Goal: Information Seeking & Learning: Learn about a topic

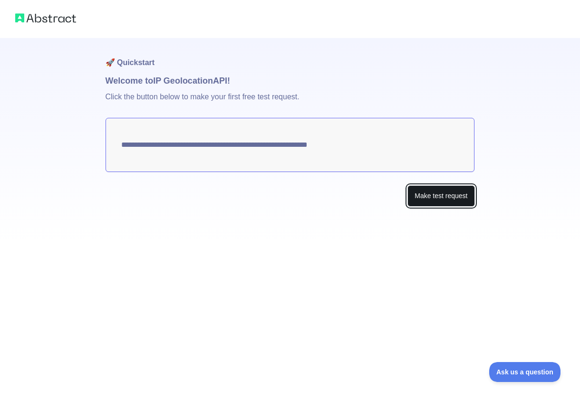
click at [433, 196] on button "Make test request" at bounding box center [440, 195] width 67 height 21
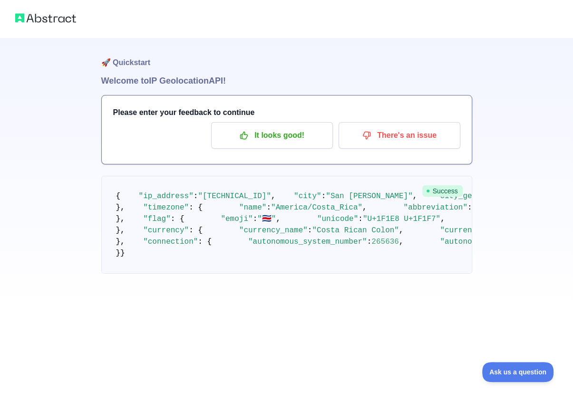
click at [58, 22] on img at bounding box center [45, 17] width 61 height 13
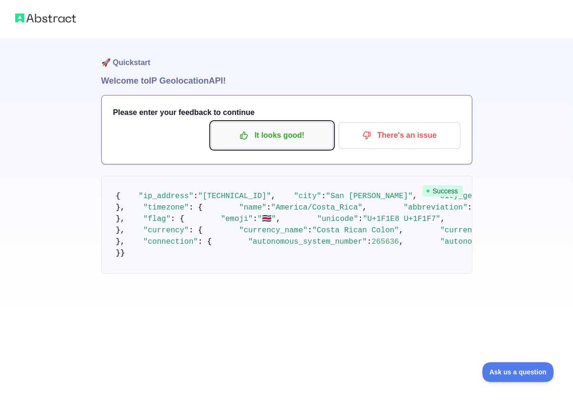
click at [224, 132] on p "It looks good!" at bounding box center [271, 135] width 107 height 16
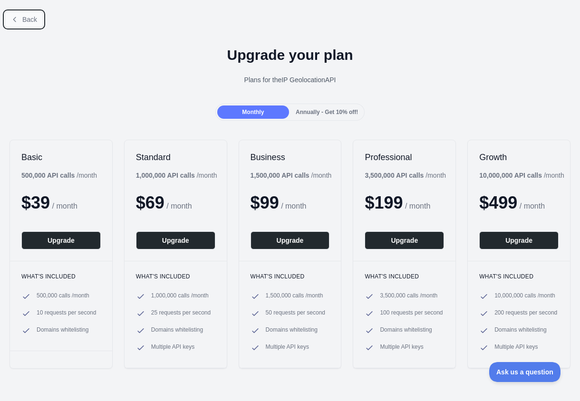
click at [25, 16] on span "Back" at bounding box center [29, 20] width 15 height 8
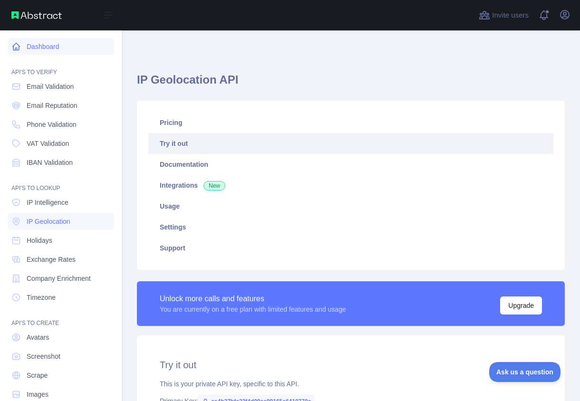
click at [26, 49] on link "Dashboard" at bounding box center [61, 46] width 107 height 17
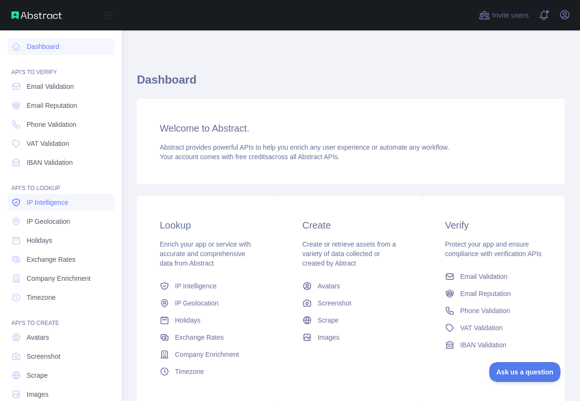
click at [65, 202] on span "IP Intelligence" at bounding box center [48, 203] width 42 height 10
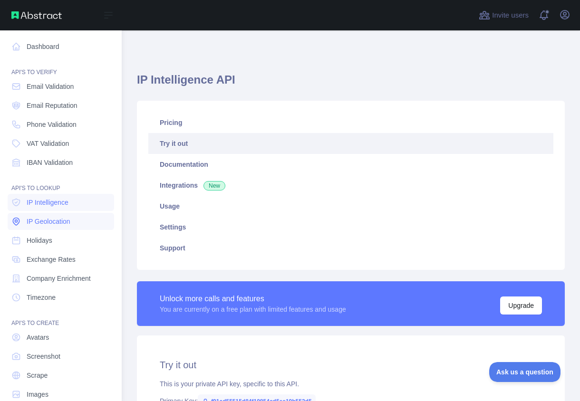
click at [63, 223] on span "IP Geolocation" at bounding box center [49, 222] width 44 height 10
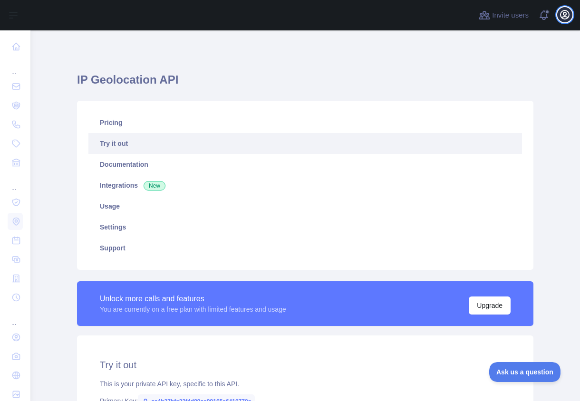
click at [565, 16] on icon "button" at bounding box center [565, 14] width 9 height 9
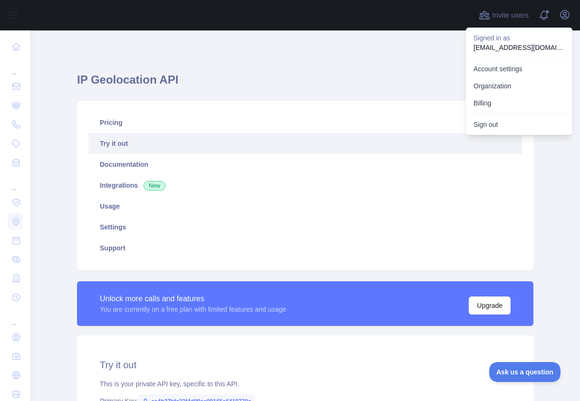
click at [314, 76] on h1 "IP Geolocation API" at bounding box center [305, 83] width 456 height 23
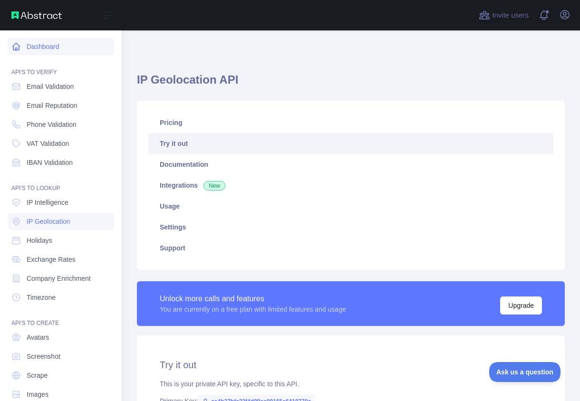
click at [40, 48] on link "Dashboard" at bounding box center [61, 46] width 107 height 17
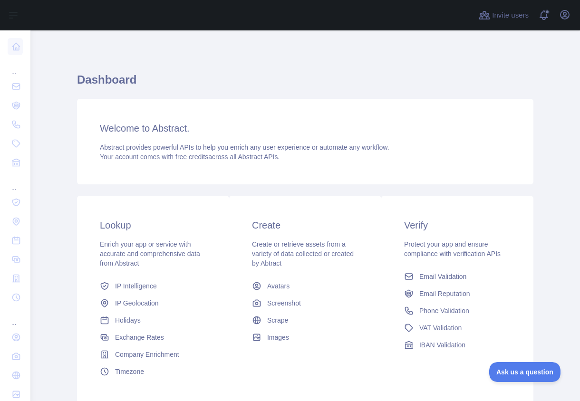
scroll to position [48, 0]
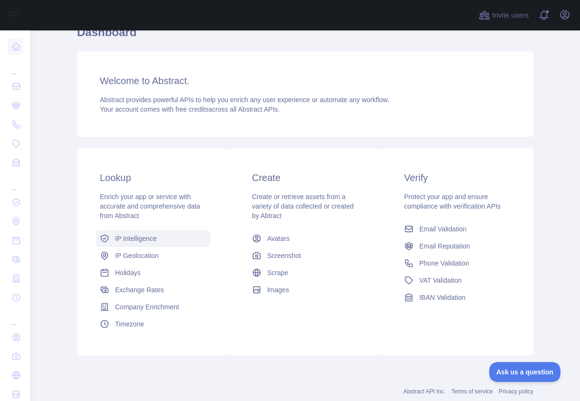
click at [138, 240] on span "IP Intelligence" at bounding box center [136, 239] width 42 height 10
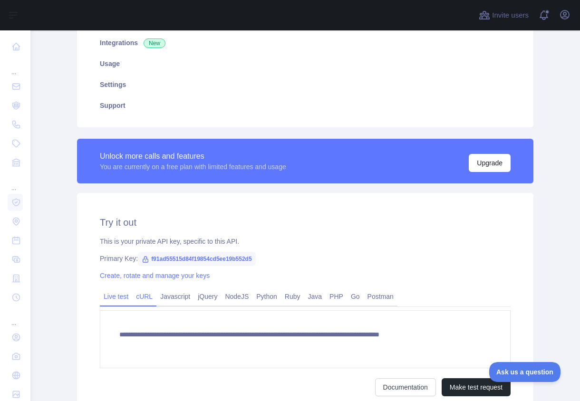
scroll to position [190, 0]
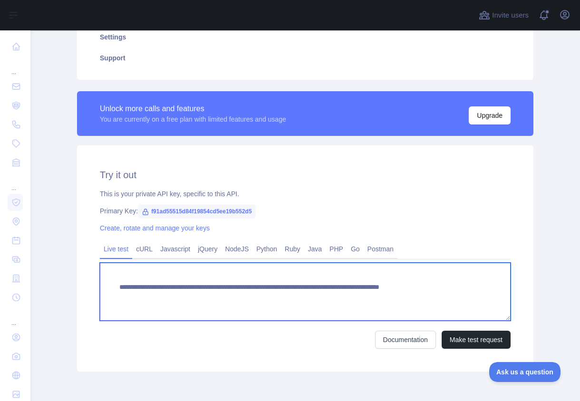
click at [162, 287] on textarea "**********" at bounding box center [305, 292] width 411 height 58
click at [162, 286] on textarea "**********" at bounding box center [305, 292] width 411 height 58
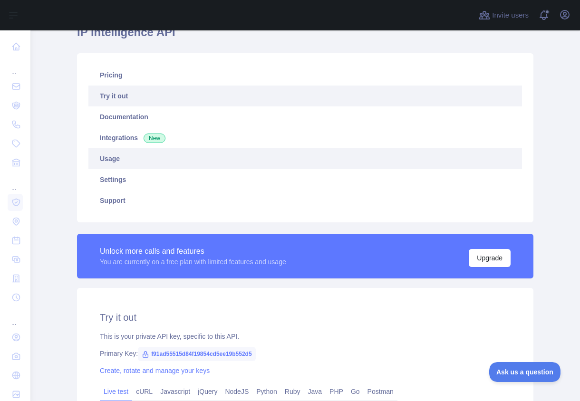
scroll to position [0, 0]
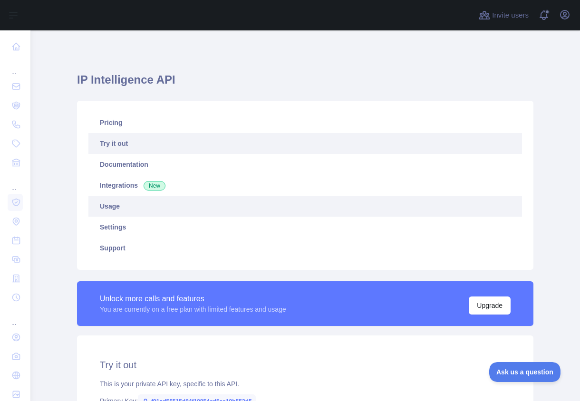
click at [112, 213] on link "Usage" at bounding box center [305, 206] width 434 height 21
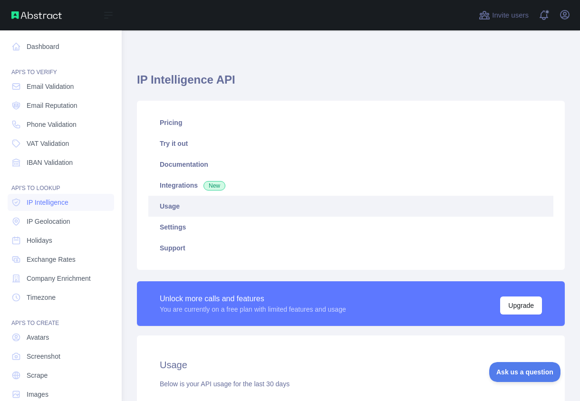
scroll to position [475105, 475025]
click at [64, 237] on link "Holidays" at bounding box center [61, 240] width 107 height 17
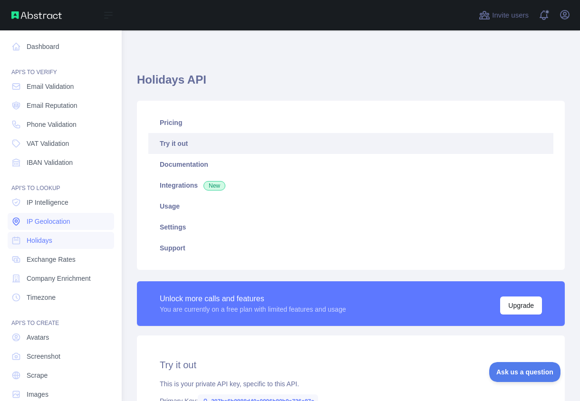
click at [68, 223] on span "IP Geolocation" at bounding box center [49, 222] width 44 height 10
click at [60, 207] on link "IP Intelligence" at bounding box center [61, 202] width 107 height 17
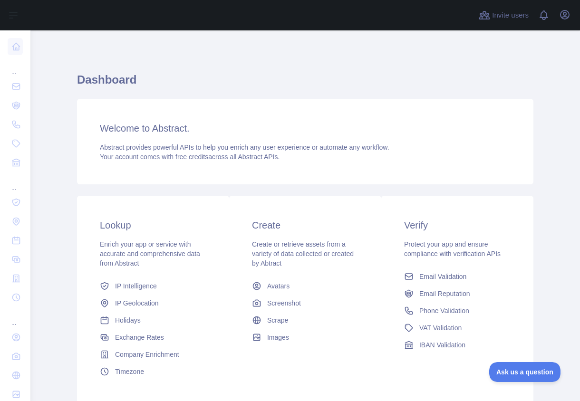
click at [112, 81] on h1 "Dashboard" at bounding box center [305, 83] width 456 height 23
click at [162, 150] on span "Abstract provides powerful APIs to help you enrich any user experience or autom…" at bounding box center [245, 148] width 290 height 8
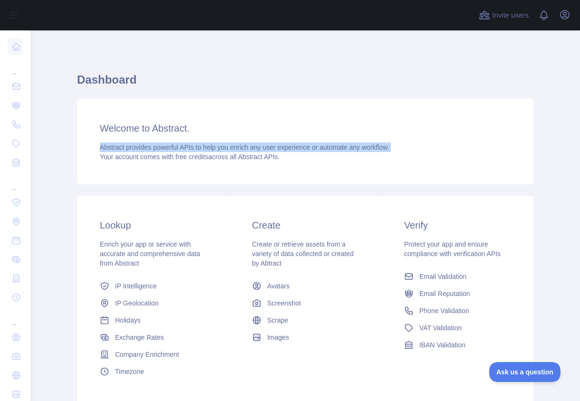
click at [162, 150] on span "Abstract provides powerful APIs to help you enrich any user experience or autom…" at bounding box center [245, 148] width 290 height 8
